Goal: Task Accomplishment & Management: Use online tool/utility

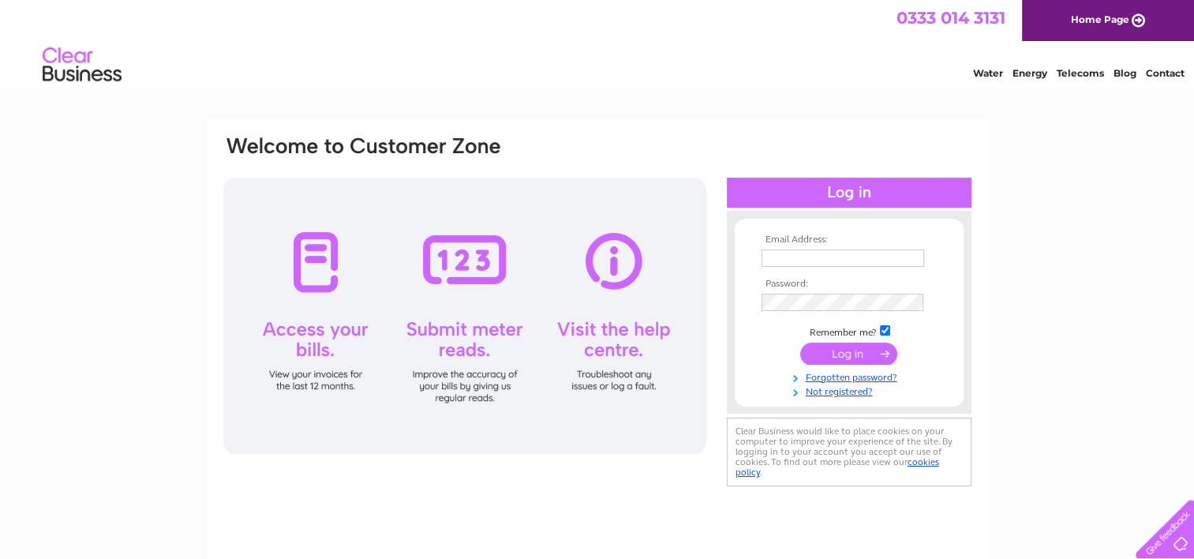
type input "paul@thenugroup.co.uk"
click at [821, 346] on input "submit" at bounding box center [848, 353] width 97 height 22
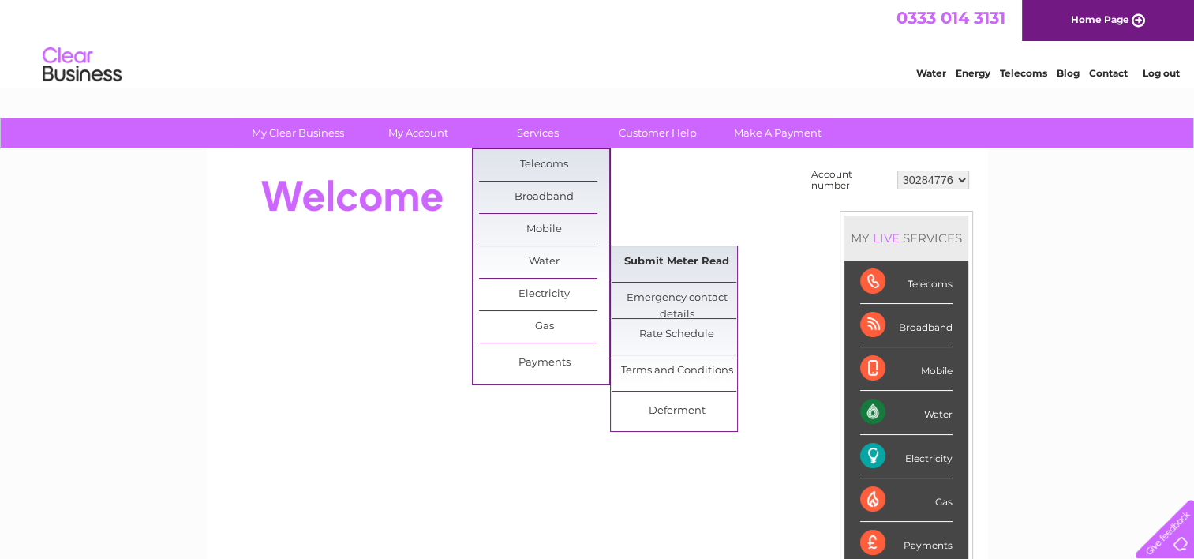
click at [653, 260] on link "Submit Meter Read" at bounding box center [676, 262] width 130 height 32
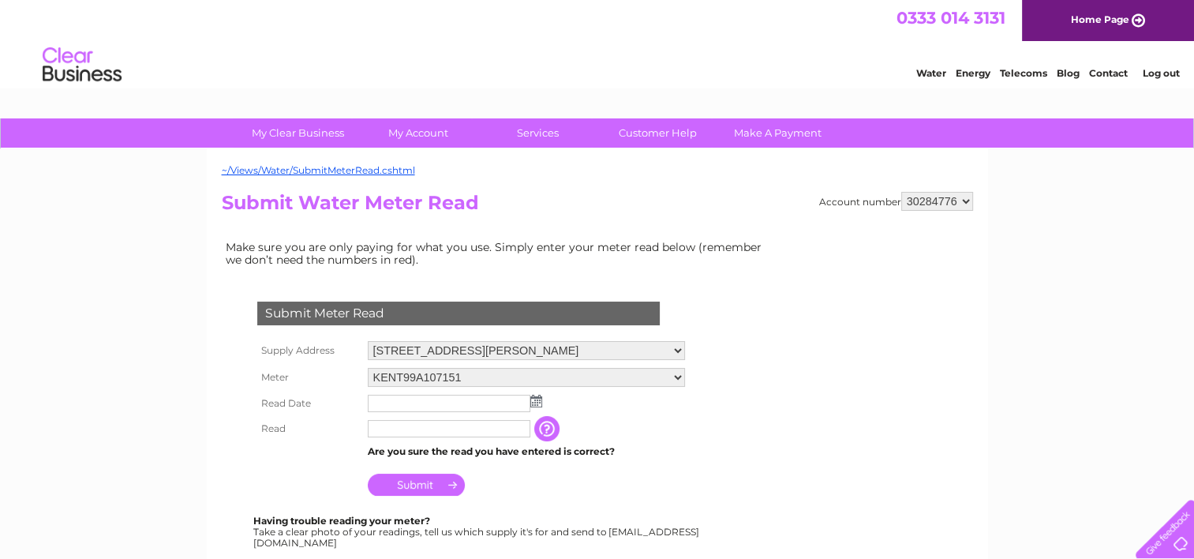
click at [535, 395] on img at bounding box center [536, 400] width 12 height 13
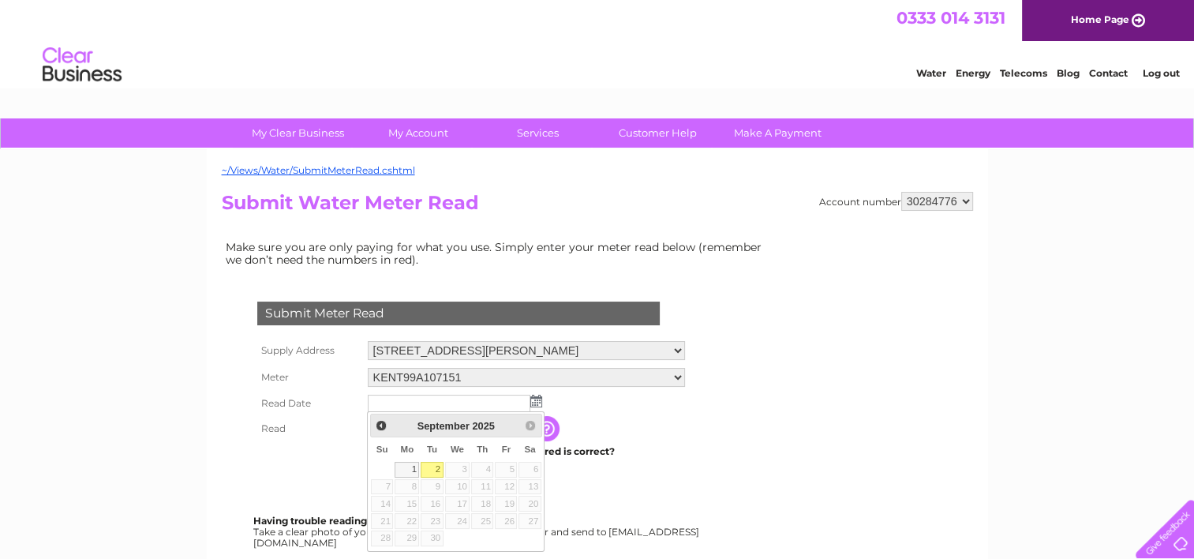
click at [434, 467] on link "2" at bounding box center [432, 470] width 22 height 16
type input "2025/09/02"
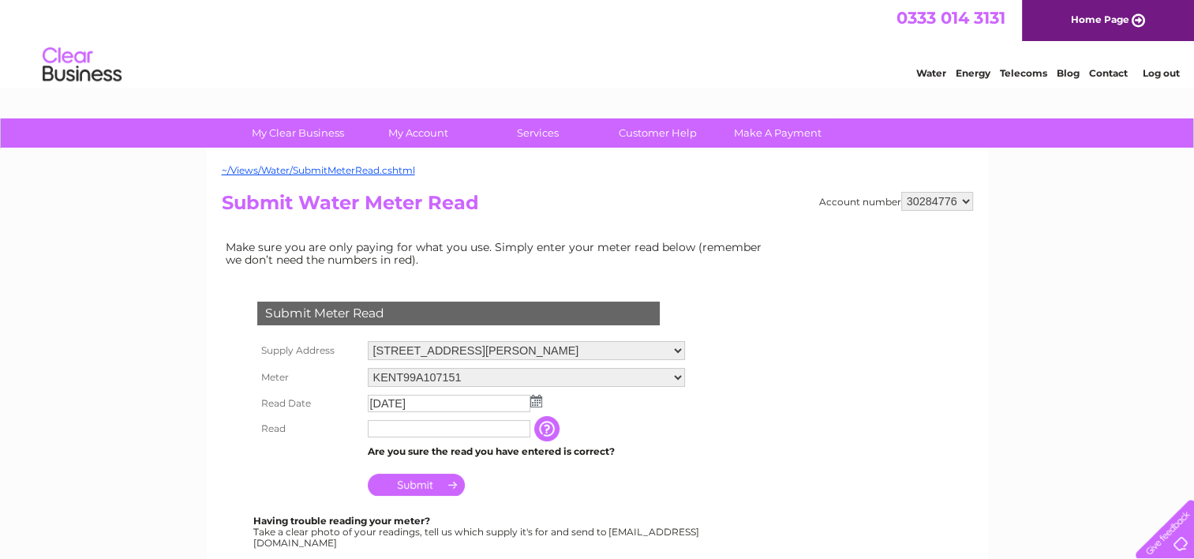
click at [401, 432] on input "text" at bounding box center [449, 428] width 163 height 17
type input "2103"
click at [444, 490] on input "Submit" at bounding box center [416, 484] width 97 height 22
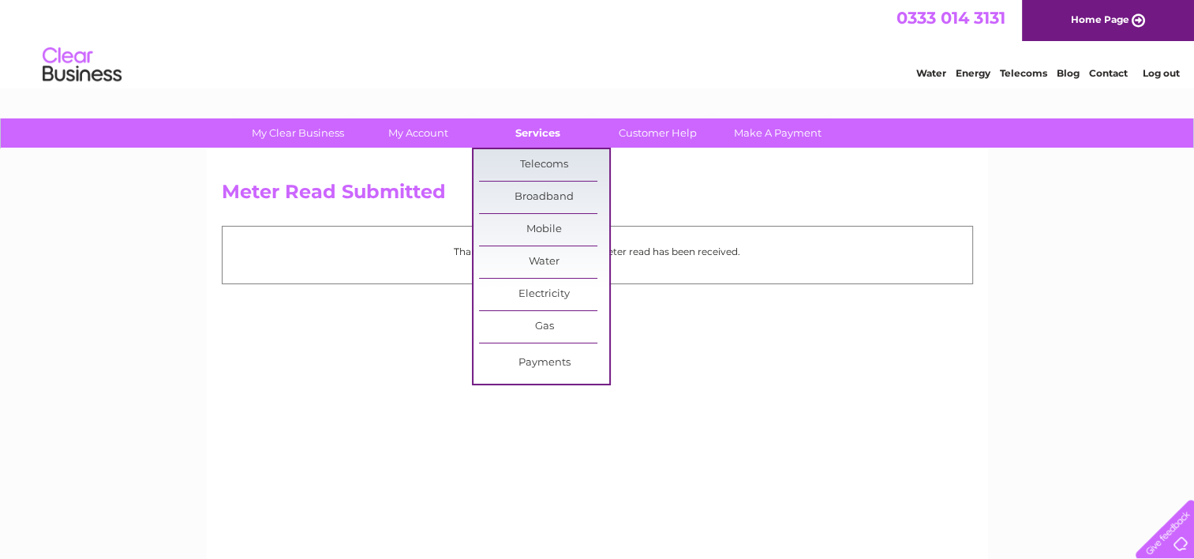
click at [531, 140] on link "Services" at bounding box center [538, 132] width 130 height 29
click at [680, 293] on link "Submit Meter Read" at bounding box center [676, 298] width 130 height 32
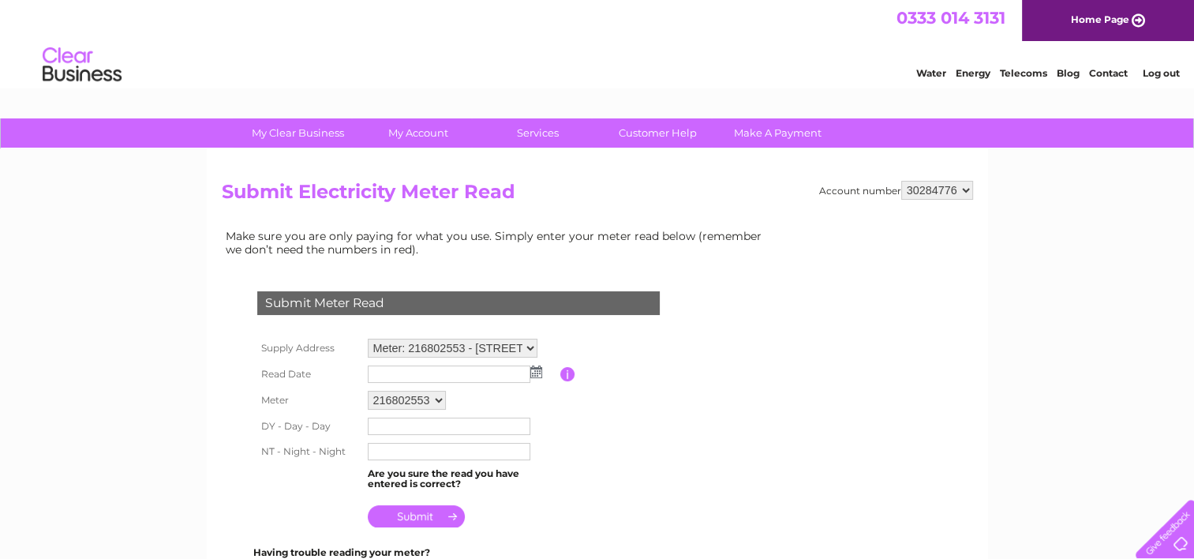
click at [533, 374] on img at bounding box center [536, 371] width 12 height 13
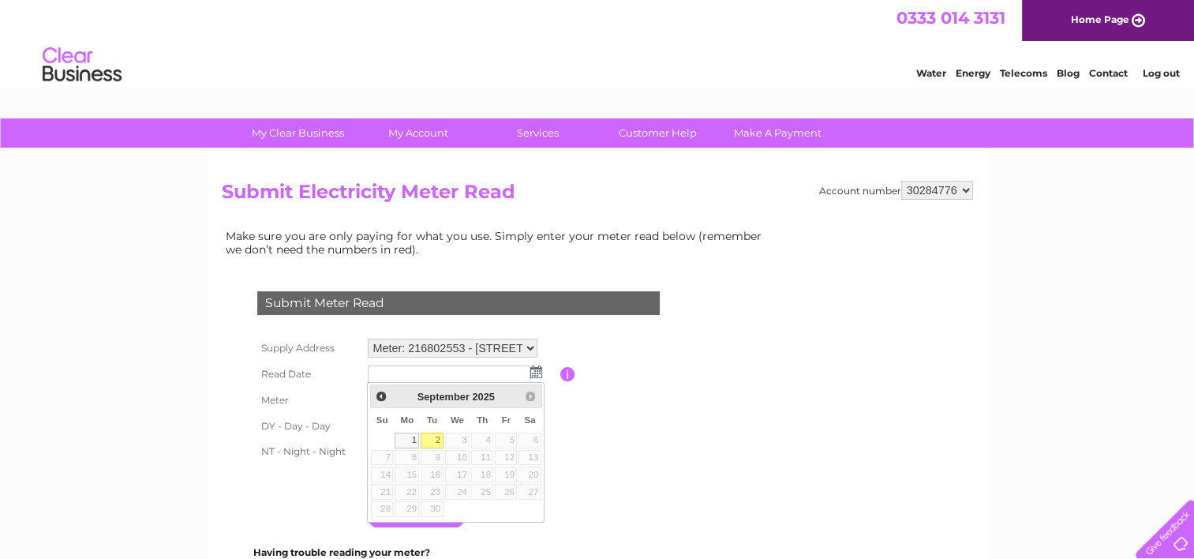
click at [436, 437] on link "2" at bounding box center [432, 440] width 22 height 16
type input "2025/09/02"
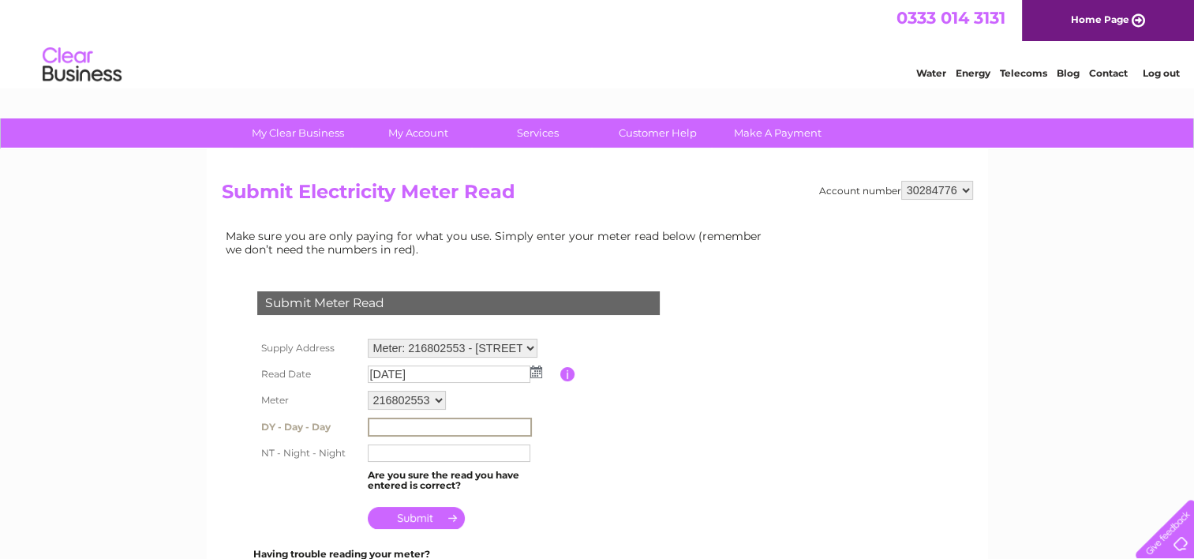
click at [433, 427] on input "text" at bounding box center [450, 426] width 164 height 19
type input "027414"
click at [488, 453] on input "text" at bounding box center [450, 452] width 164 height 19
type input "139157"
click at [390, 514] on input "submit" at bounding box center [416, 518] width 97 height 22
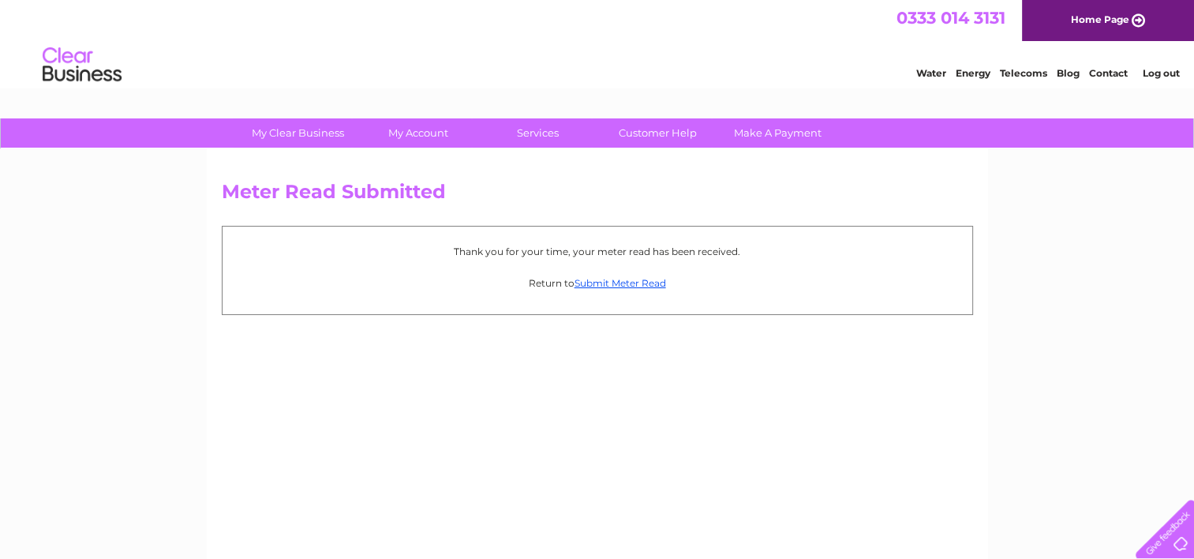
click at [1155, 77] on link "Log out" at bounding box center [1160, 73] width 37 height 12
